Goal: Transaction & Acquisition: Purchase product/service

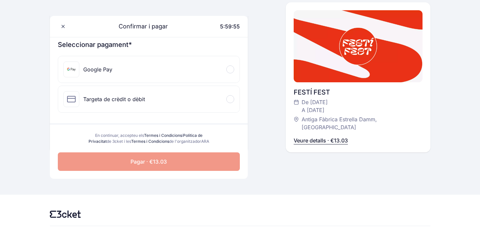
scroll to position [87, 0]
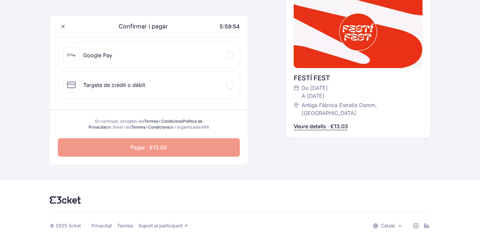
click at [218, 93] on div "Targeta de crèdit o dèbit" at bounding box center [148, 85] width 181 height 26
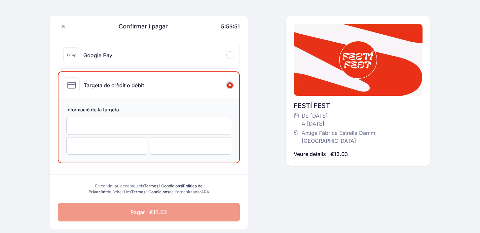
click at [149, 121] on div at bounding box center [148, 125] width 165 height 17
click at [141, 210] on button "Pagar · €13.03" at bounding box center [149, 212] width 182 height 18
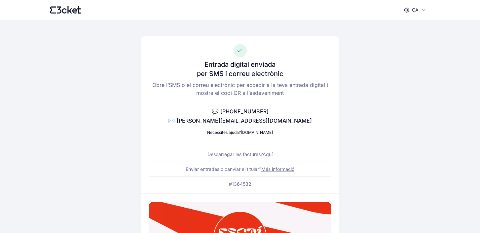
click at [288, 125] on div "Entrada digital enviada per SMS i correu electrònic Obre l’SMS o el correu elec…" at bounding box center [240, 114] width 198 height 156
